Goal: Navigation & Orientation: Go to known website

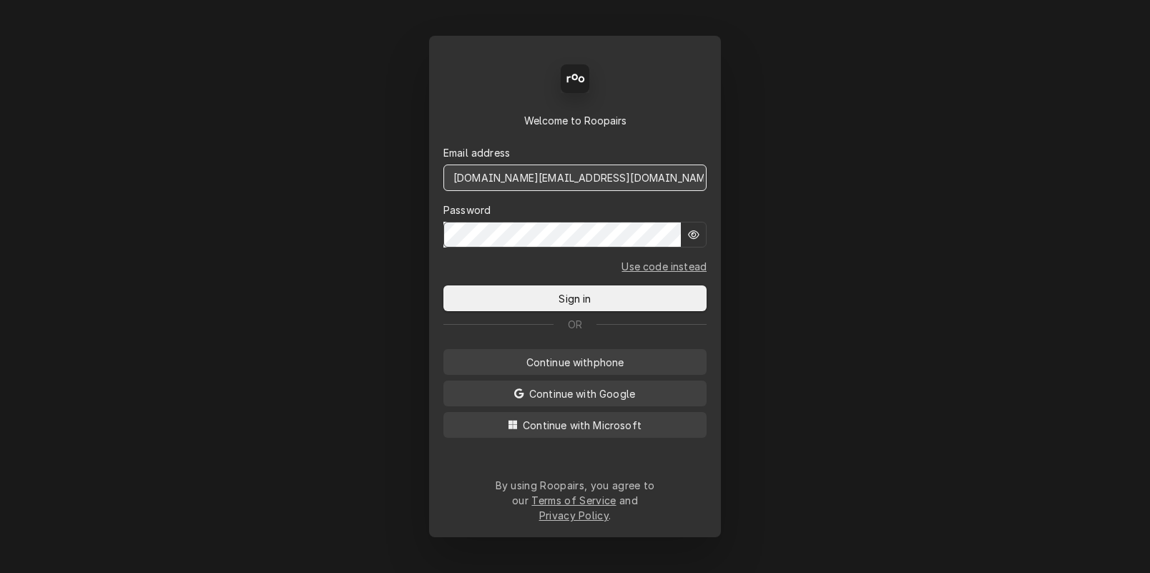
click at [515, 191] on input "[DOMAIN_NAME][EMAIL_ADDRESS][DOMAIN_NAME]" at bounding box center [574, 178] width 263 height 26
click at [880, 311] on div "Back Enter code Welcome to Roopairs Email address [DOMAIN_NAME][EMAIL_ADDRESS][…" at bounding box center [575, 286] width 1150 height 573
drag, startPoint x: 604, startPoint y: 191, endPoint x: 419, endPoint y: 175, distance: 185.3
click at [419, 175] on div "Back Enter code Welcome to Roopairs Email address [DOMAIN_NAME][EMAIL_ADDRESS][…" at bounding box center [575, 286] width 1150 height 573
type input "cadams.red@gmail.com"
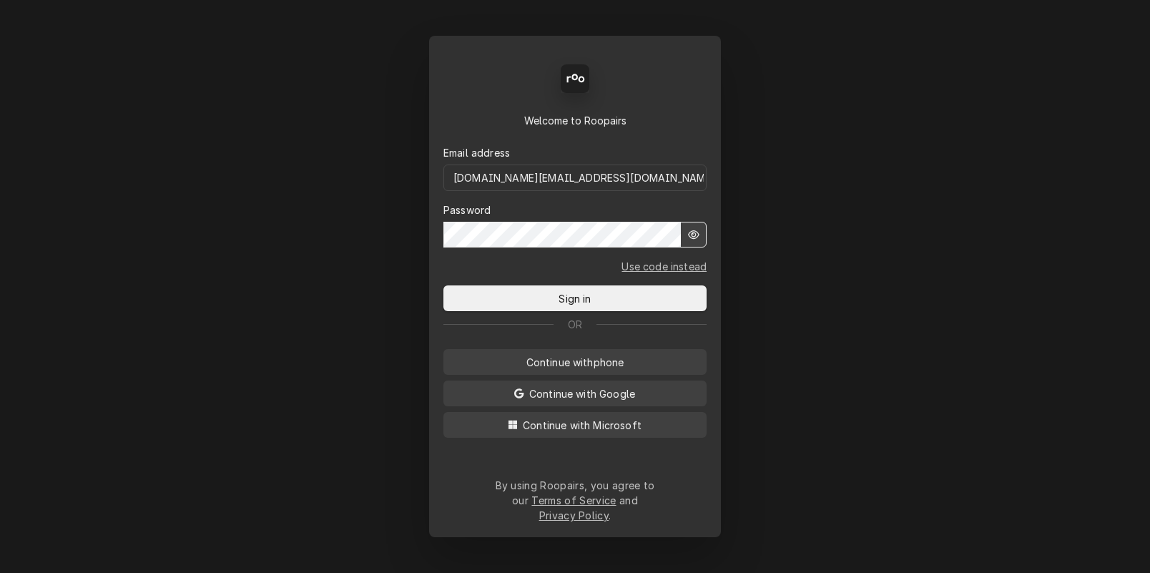
click at [443, 285] on button "Sign in" at bounding box center [574, 298] width 263 height 26
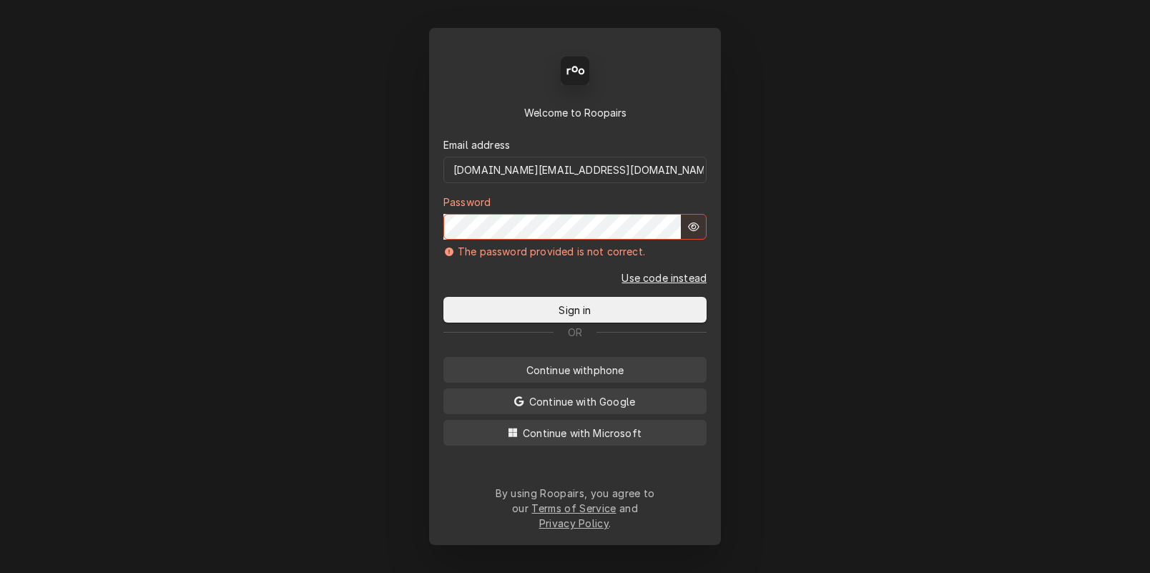
click at [668, 283] on link "Use code instead" at bounding box center [664, 277] width 85 height 15
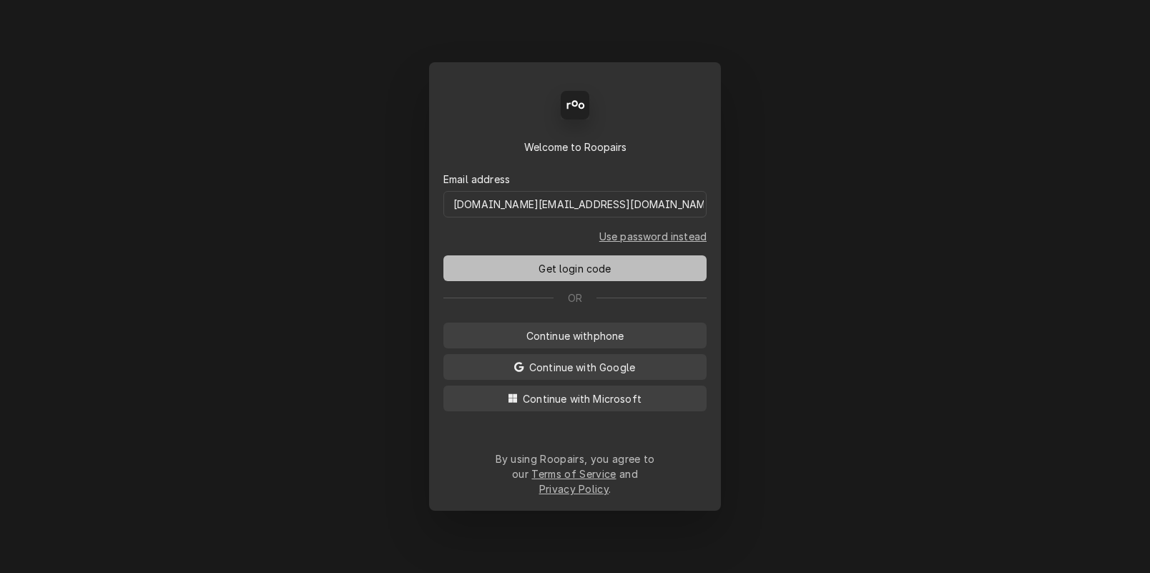
click at [571, 276] on span "Get login code" at bounding box center [575, 268] width 78 height 15
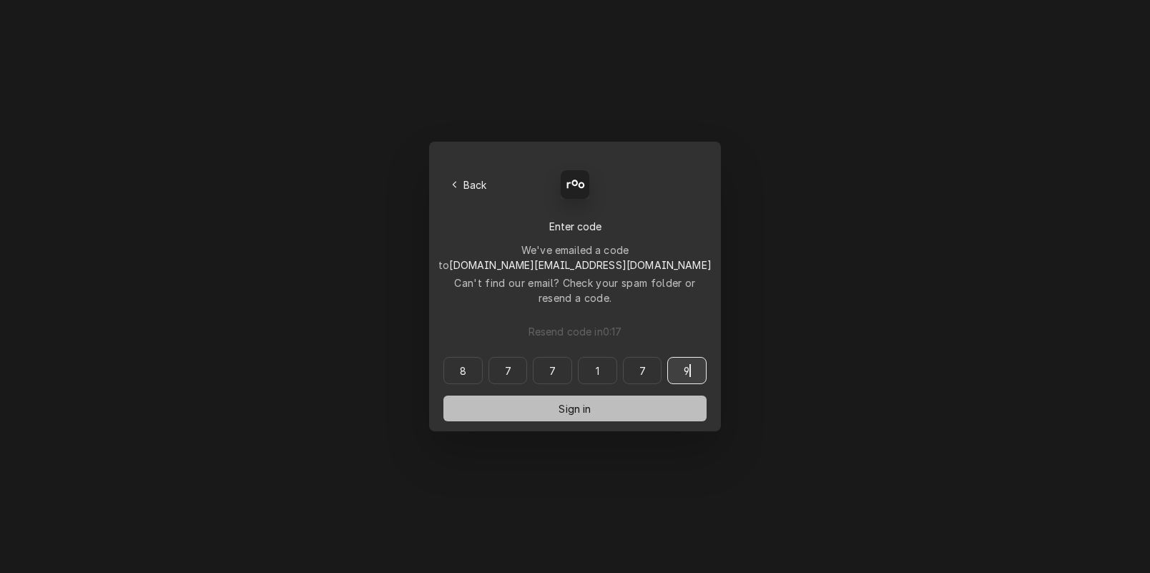
type input "877179"
click at [549, 396] on button "Sign in" at bounding box center [574, 409] width 263 height 26
